Goal: Communication & Community: Answer question/provide support

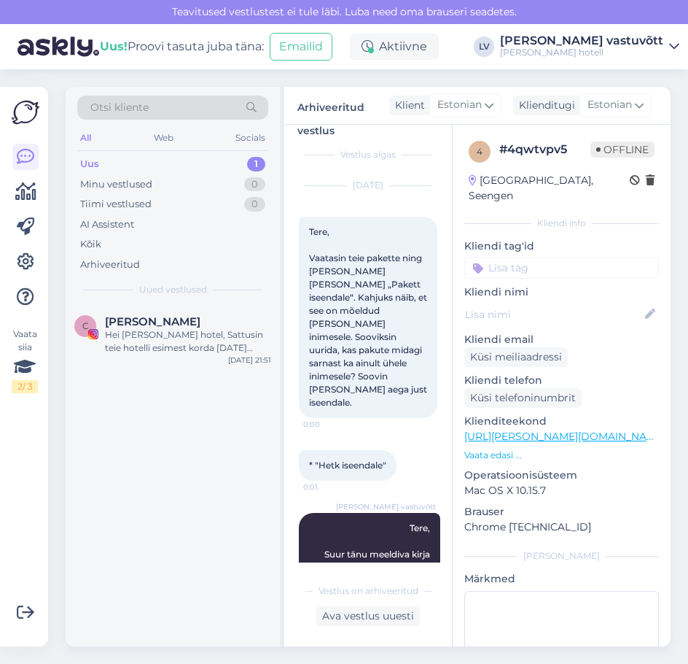
scroll to position [1832, 0]
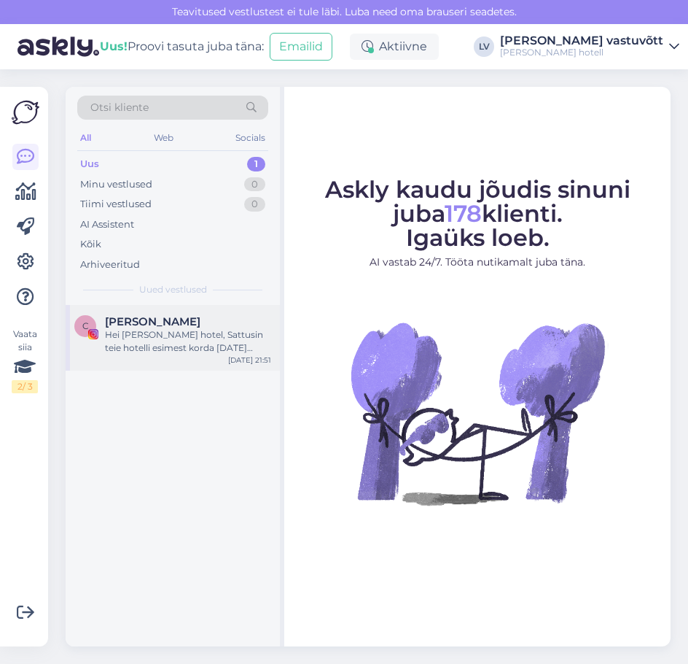
click at [150, 333] on div "Hei [PERSON_NAME] hotel, Sattusin teie hotelli esimest korda [DATE] aasta detse…" at bounding box center [188, 341] width 166 height 26
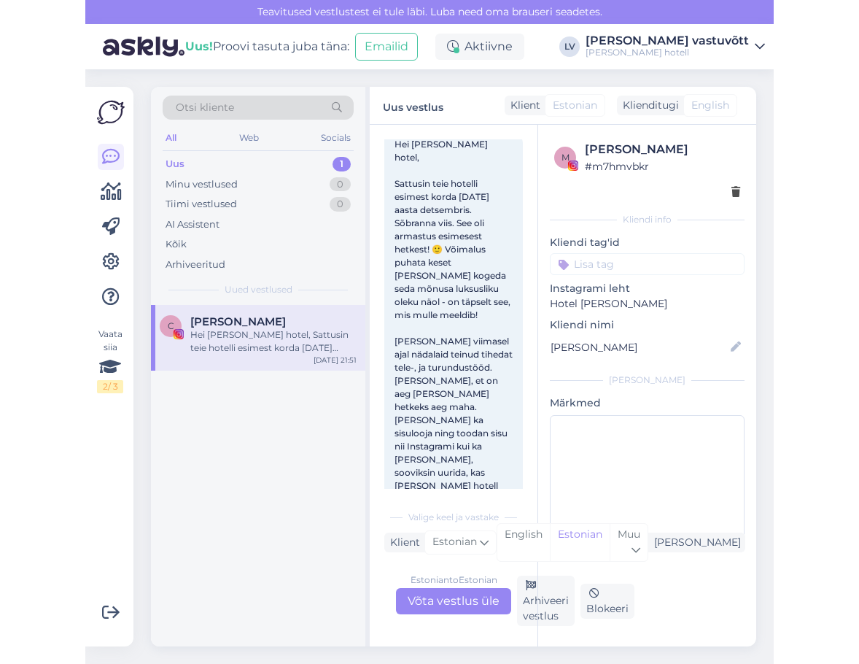
scroll to position [40, 0]
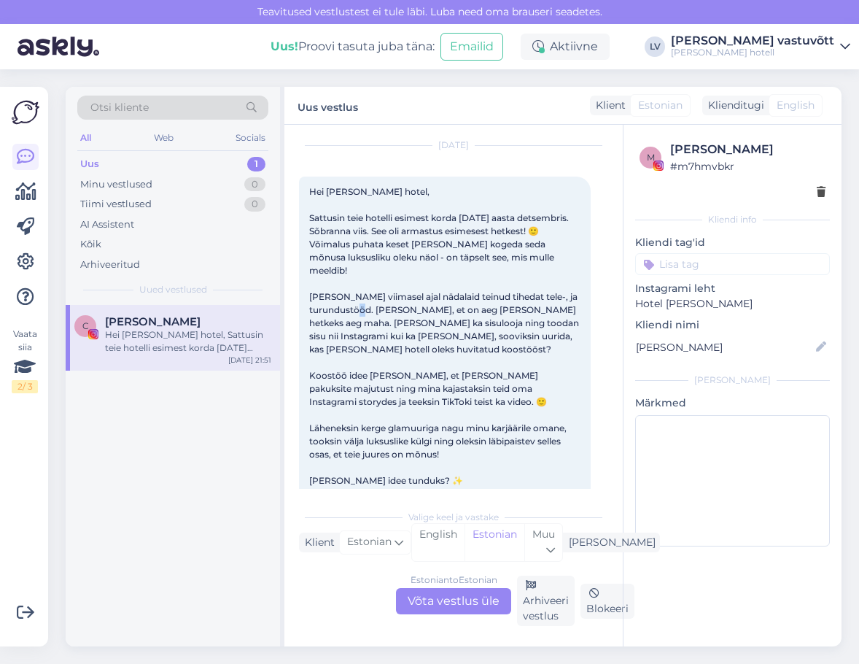
click at [440, 293] on span "Hei [PERSON_NAME] hotel, Sattusin teie hotelli esimest korda [DATE] aasta detse…" at bounding box center [445, 355] width 272 height 339
click at [432, 305] on span "Hei [PERSON_NAME] hotel, Sattusin teie hotelli esimest korda [DATE] aasta detse…" at bounding box center [445, 355] width 272 height 339
drag, startPoint x: 432, startPoint y: 311, endPoint x: 415, endPoint y: 321, distance: 19.6
click at [415, 321] on span "Hei [PERSON_NAME] hotel, Sattusin teie hotelli esimest korda [DATE] aasta detse…" at bounding box center [445, 355] width 272 height 339
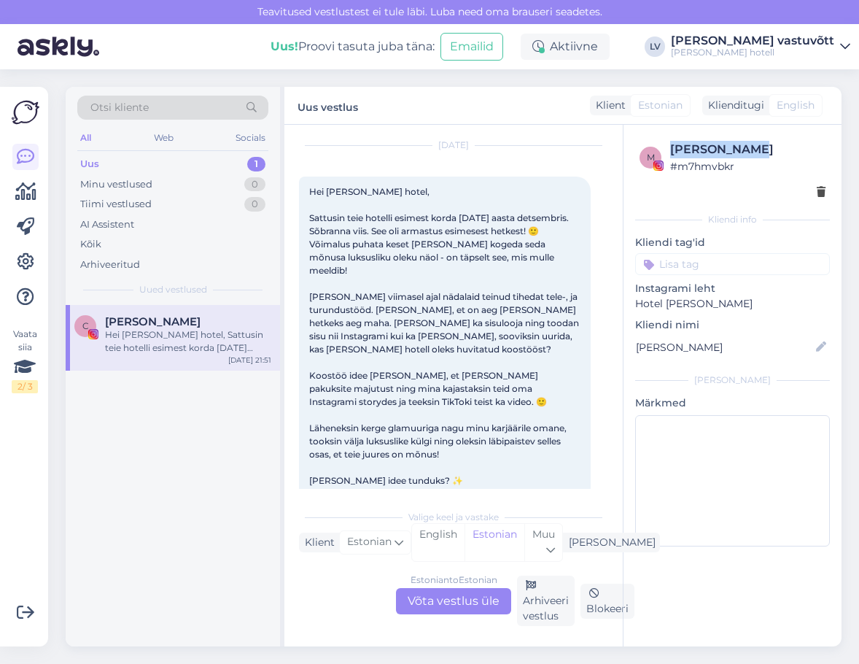
drag, startPoint x: 745, startPoint y: 145, endPoint x: 667, endPoint y: 145, distance: 77.3
click at [667, 145] on div "m Carol Leiste # m7hmvbkr" at bounding box center [733, 158] width 186 height 34
copy div "[PERSON_NAME]"
click at [211, 179] on div "Minu vestlused 0" at bounding box center [172, 184] width 191 height 20
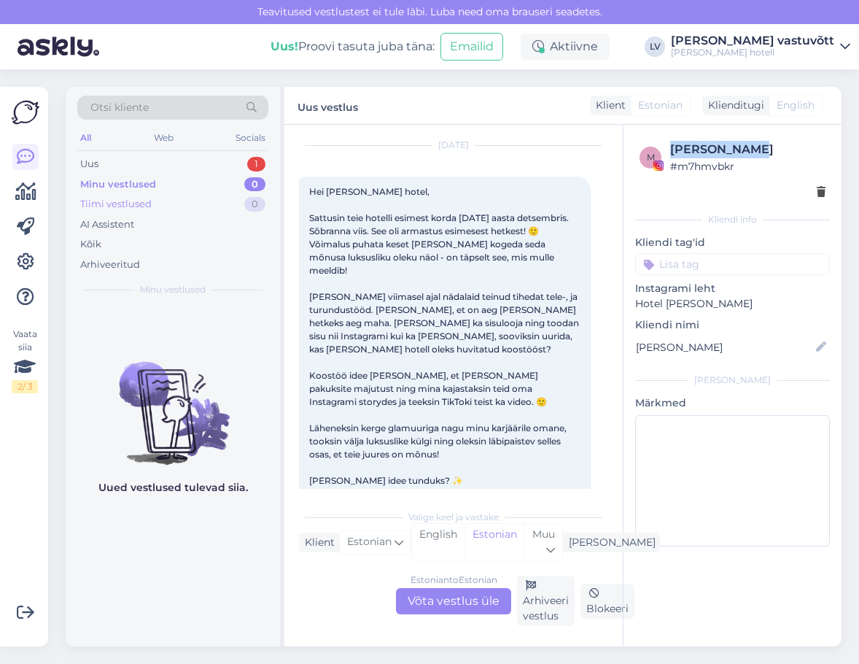
click at [194, 202] on div "Tiimi vestlused 0" at bounding box center [172, 204] width 191 height 20
click at [200, 159] on div "Uus 1" at bounding box center [172, 164] width 191 height 20
